Goal: Information Seeking & Learning: Learn about a topic

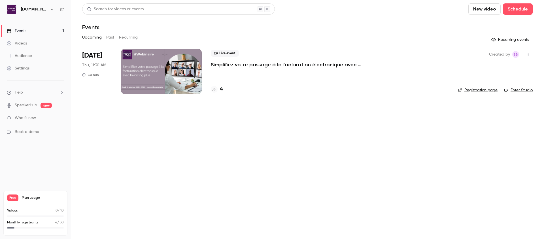
click at [222, 90] on h4 "4" at bounding box center [221, 89] width 3 height 8
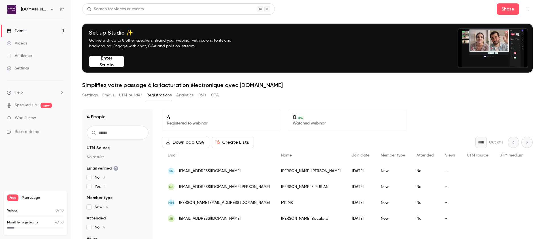
click at [37, 29] on link "Events 1" at bounding box center [35, 31] width 71 height 12
